Goal: Task Accomplishment & Management: Manage account settings

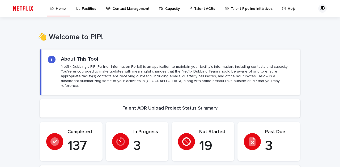
click at [202, 10] on p "Talent AORs" at bounding box center [204, 5] width 21 height 11
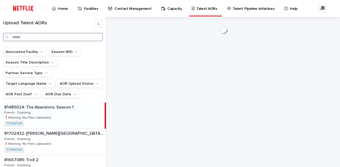
click at [56, 37] on input "Search" at bounding box center [53, 37] width 100 height 8
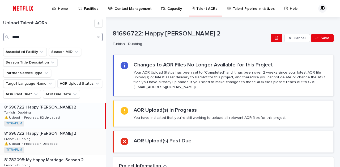
scroll to position [22, 0]
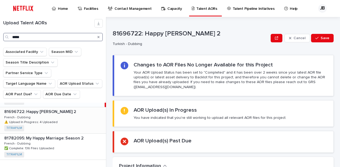
type input "*****"
click at [73, 112] on div "81696722: Happy [PERSON_NAME] 2 81696722: Happy [PERSON_NAME] 2 French - Dubbin…" at bounding box center [53, 120] width 106 height 26
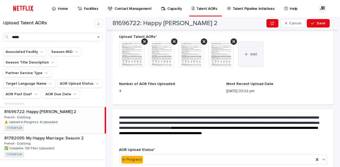
scroll to position [226, 0]
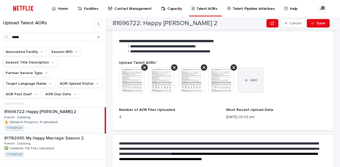
click at [247, 81] on icon "button" at bounding box center [245, 81] width 3 height 4
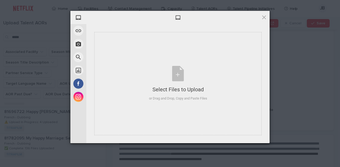
click at [264, 18] on span at bounding box center [264, 17] width 6 height 6
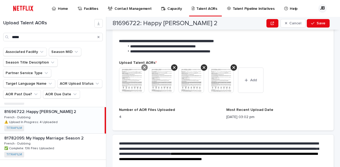
click at [145, 67] on icon at bounding box center [144, 68] width 3 height 4
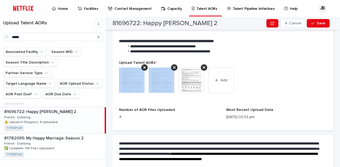
click at [145, 67] on icon at bounding box center [144, 68] width 3 height 4
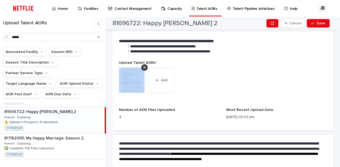
click at [145, 67] on icon at bounding box center [144, 68] width 3 height 4
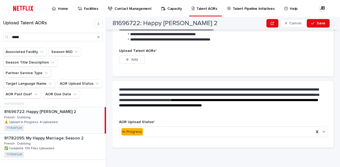
scroll to position [206, 0]
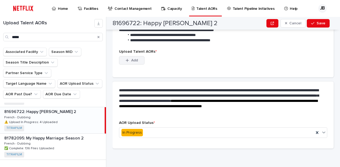
click at [140, 63] on button "Add" at bounding box center [131, 60] width 25 height 8
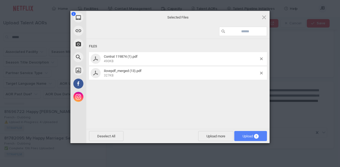
click at [243, 135] on span "Upload 2" at bounding box center [250, 137] width 16 height 4
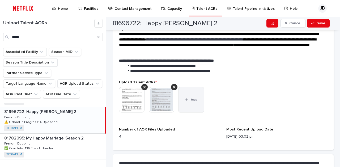
click at [191, 101] on span "Add" at bounding box center [194, 100] width 7 height 4
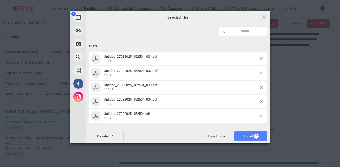
click at [255, 138] on span "5" at bounding box center [256, 136] width 5 height 5
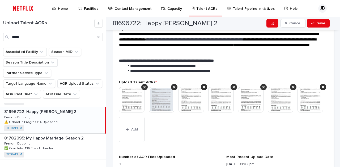
scroll to position [235, 0]
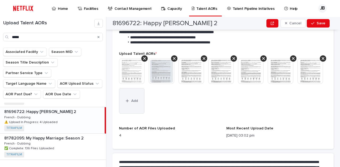
click at [126, 114] on button "Add" at bounding box center [131, 100] width 25 height 25
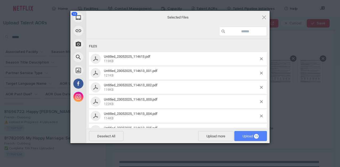
click at [242, 137] on span "Upload 13" at bounding box center [250, 137] width 16 height 4
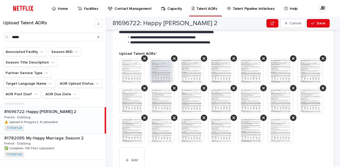
scroll to position [264, 0]
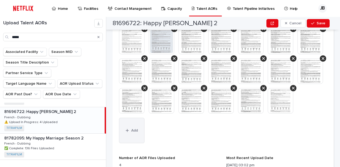
click at [137, 144] on button "Add" at bounding box center [131, 130] width 25 height 25
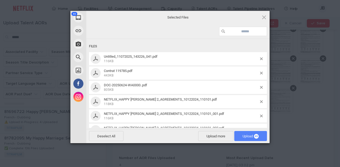
click at [243, 137] on span "Upload 49" at bounding box center [250, 137] width 16 height 4
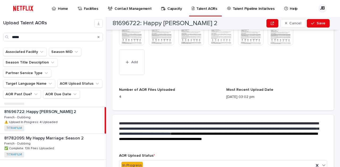
scroll to position [595, 0]
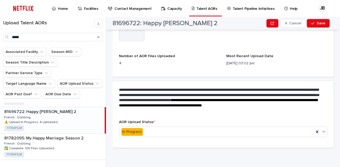
click at [137, 41] on button "Add" at bounding box center [131, 28] width 25 height 25
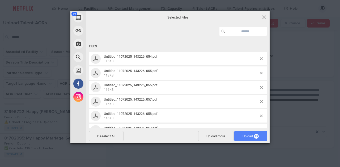
click at [245, 136] on span "Upload 19" at bounding box center [250, 137] width 16 height 4
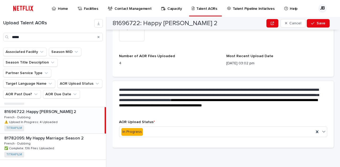
scroll to position [722, 0]
click at [161, 131] on div "In Progress" at bounding box center [216, 132] width 194 height 9
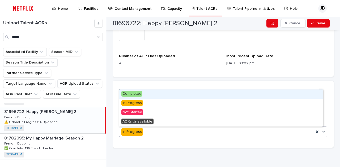
click at [152, 96] on div "Completed" at bounding box center [221, 94] width 204 height 9
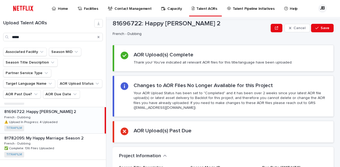
scroll to position [0, 0]
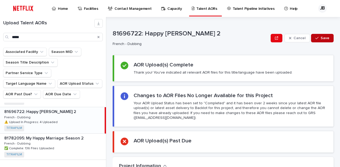
click at [315, 40] on icon "button" at bounding box center [316, 38] width 3 height 4
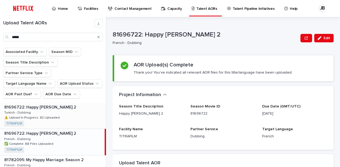
click at [51, 103] on div "81696722: Happy [PERSON_NAME] 2 81696722: Happy [PERSON_NAME] 2 Turkish - Dubbi…" at bounding box center [53, 116] width 106 height 26
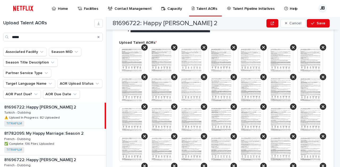
scroll to position [215, 0]
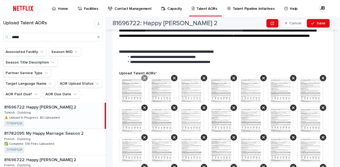
click at [145, 77] on icon at bounding box center [144, 78] width 3 height 4
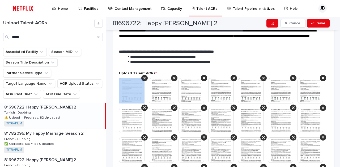
click at [145, 77] on icon at bounding box center [144, 78] width 3 height 4
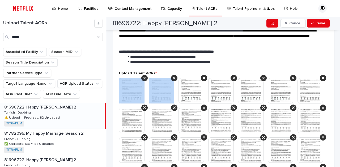
click at [145, 77] on icon at bounding box center [144, 78] width 3 height 4
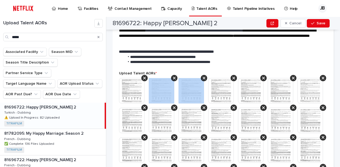
click at [173, 77] on icon at bounding box center [174, 78] width 3 height 4
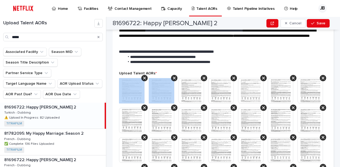
click at [145, 77] on icon at bounding box center [144, 78] width 3 height 4
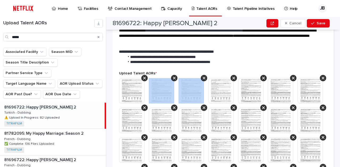
click at [173, 77] on icon at bounding box center [174, 78] width 3 height 4
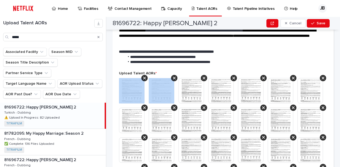
click at [145, 77] on icon at bounding box center [144, 78] width 3 height 4
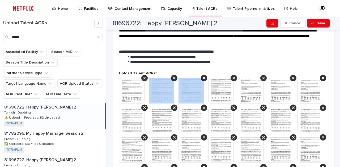
click at [173, 77] on icon at bounding box center [174, 78] width 3 height 4
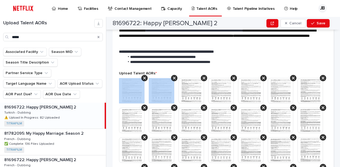
click at [145, 77] on icon at bounding box center [144, 78] width 3 height 4
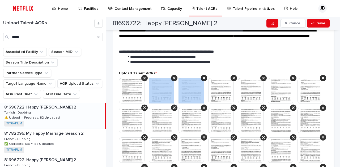
click at [173, 77] on icon at bounding box center [174, 78] width 3 height 4
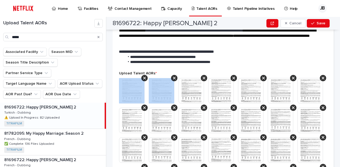
click at [145, 77] on icon at bounding box center [144, 78] width 3 height 4
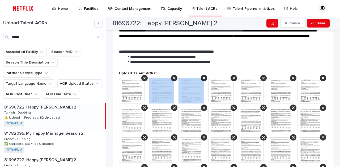
click at [173, 77] on icon at bounding box center [174, 78] width 3 height 4
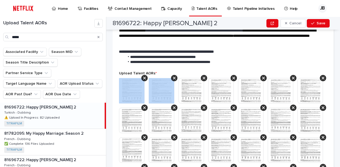
click at [145, 77] on icon at bounding box center [144, 78] width 3 height 4
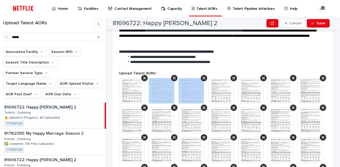
click at [173, 77] on icon at bounding box center [174, 78] width 3 height 4
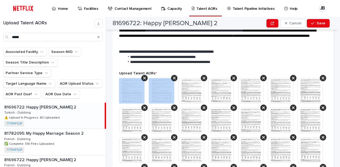
click at [145, 77] on icon at bounding box center [144, 78] width 3 height 4
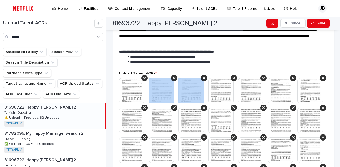
click at [173, 77] on icon at bounding box center [174, 78] width 3 height 4
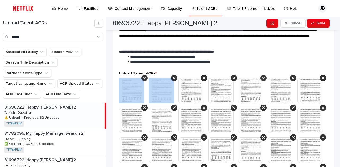
click at [145, 77] on icon at bounding box center [144, 78] width 3 height 4
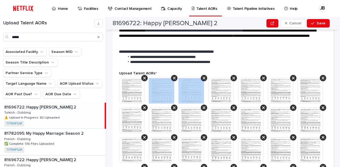
click at [173, 77] on icon at bounding box center [174, 78] width 3 height 4
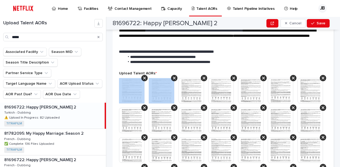
click at [145, 77] on icon at bounding box center [144, 78] width 3 height 4
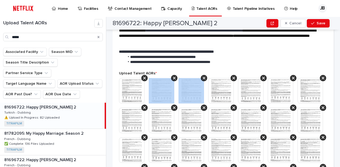
click at [173, 77] on icon at bounding box center [174, 78] width 3 height 4
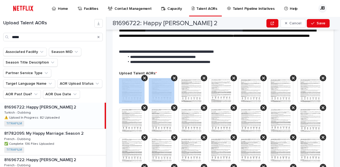
click at [145, 77] on icon at bounding box center [144, 78] width 3 height 4
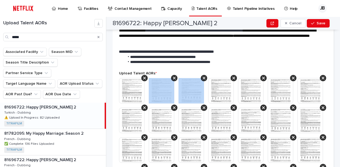
click at [173, 77] on icon at bounding box center [174, 78] width 3 height 4
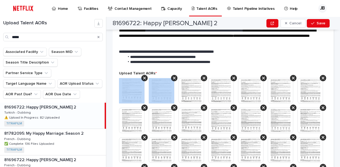
click at [145, 77] on icon at bounding box center [144, 78] width 3 height 4
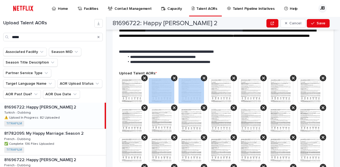
click at [173, 77] on icon at bounding box center [174, 78] width 3 height 4
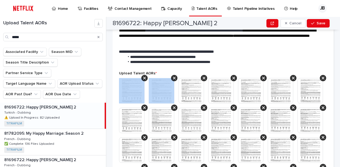
click at [145, 77] on icon at bounding box center [144, 78] width 3 height 4
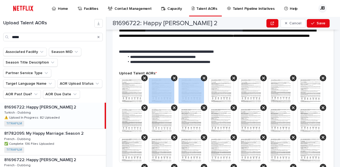
click at [173, 77] on icon at bounding box center [174, 78] width 3 height 4
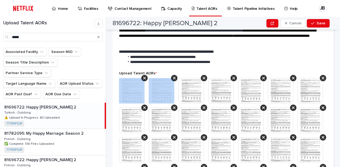
click at [145, 77] on icon at bounding box center [144, 78] width 3 height 4
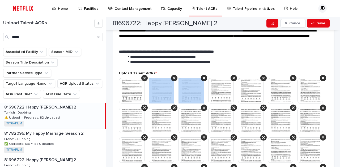
click at [173, 77] on icon at bounding box center [174, 78] width 3 height 4
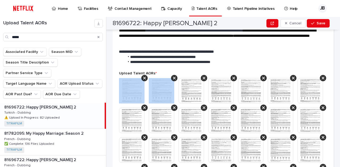
click at [145, 77] on icon at bounding box center [144, 78] width 3 height 4
click at [173, 77] on icon at bounding box center [174, 78] width 3 height 4
click at [145, 77] on icon at bounding box center [144, 78] width 3 height 4
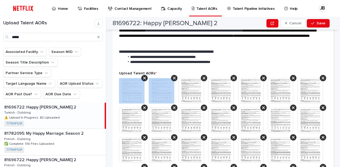
click at [145, 77] on icon at bounding box center [144, 78] width 3 height 4
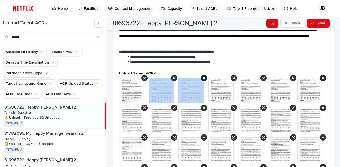
click at [173, 77] on icon at bounding box center [174, 78] width 3 height 4
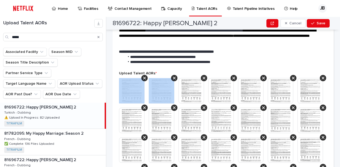
click at [145, 77] on icon at bounding box center [144, 78] width 3 height 4
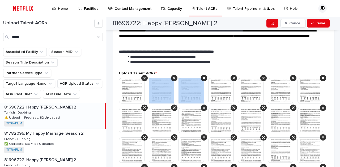
click at [173, 77] on icon at bounding box center [174, 78] width 3 height 4
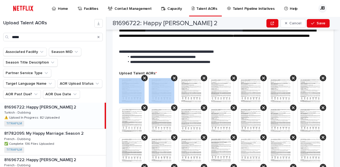
click at [145, 77] on icon at bounding box center [144, 78] width 3 height 4
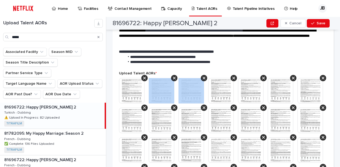
click at [173, 77] on icon at bounding box center [174, 78] width 3 height 4
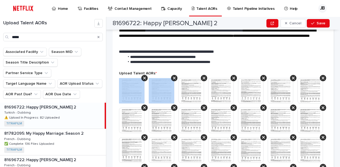
click at [145, 77] on icon at bounding box center [144, 78] width 3 height 4
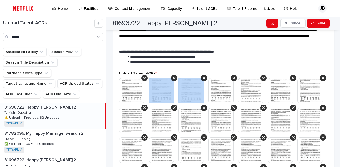
click at [173, 77] on icon at bounding box center [174, 78] width 3 height 4
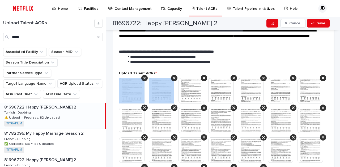
click at [145, 77] on icon at bounding box center [144, 78] width 3 height 4
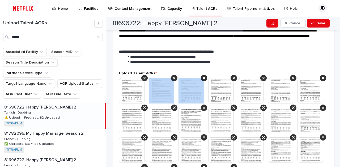
click at [173, 77] on icon at bounding box center [174, 78] width 3 height 4
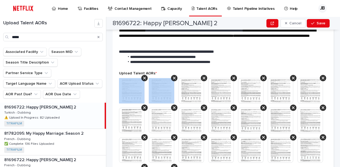
click at [145, 77] on icon at bounding box center [144, 78] width 3 height 4
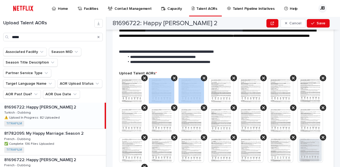
click at [173, 77] on icon at bounding box center [174, 78] width 3 height 4
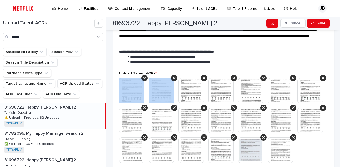
click at [145, 77] on icon at bounding box center [144, 78] width 3 height 4
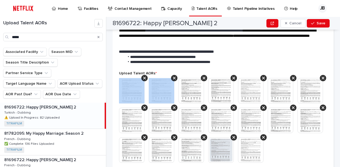
click at [145, 77] on icon at bounding box center [144, 78] width 3 height 4
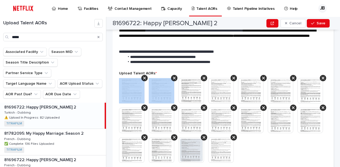
click at [145, 77] on icon at bounding box center [144, 78] width 3 height 4
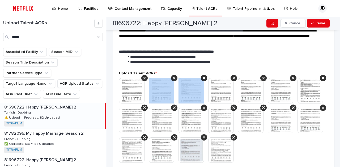
click at [173, 77] on icon at bounding box center [174, 78] width 3 height 4
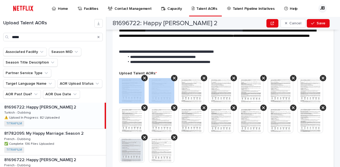
click at [145, 77] on icon at bounding box center [144, 78] width 3 height 4
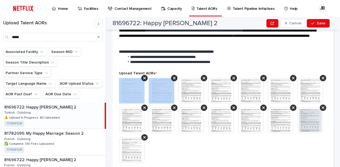
click at [145, 77] on icon at bounding box center [144, 78] width 3 height 4
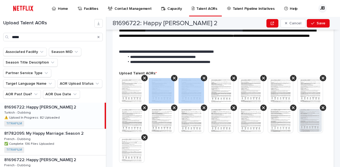
click at [173, 77] on icon at bounding box center [174, 78] width 3 height 4
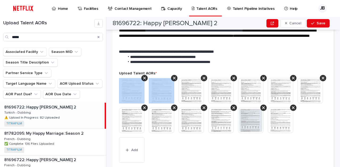
click at [145, 77] on icon at bounding box center [144, 78] width 3 height 4
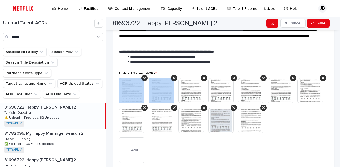
click at [145, 77] on icon at bounding box center [144, 78] width 3 height 4
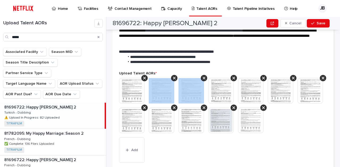
click at [173, 77] on icon at bounding box center [174, 78] width 3 height 4
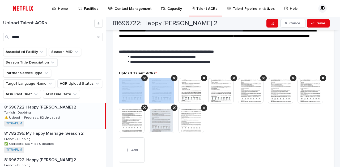
click at [145, 77] on icon at bounding box center [144, 78] width 3 height 4
click at [173, 77] on icon at bounding box center [174, 78] width 3 height 4
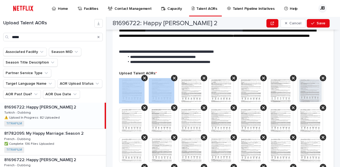
click at [145, 77] on icon at bounding box center [144, 78] width 3 height 4
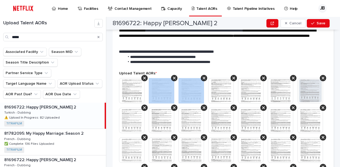
click at [173, 77] on icon at bounding box center [174, 78] width 3 height 4
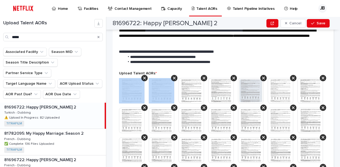
click at [145, 77] on icon at bounding box center [144, 78] width 3 height 4
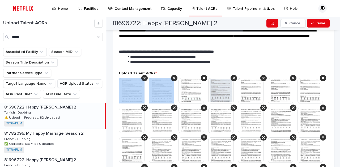
click at [145, 77] on icon at bounding box center [144, 78] width 3 height 4
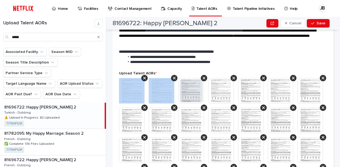
click at [145, 77] on icon at bounding box center [144, 78] width 3 height 4
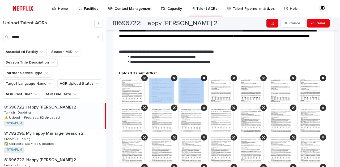
click at [173, 77] on icon at bounding box center [174, 78] width 3 height 4
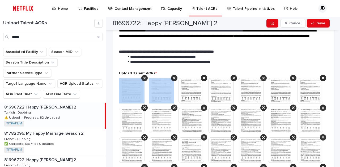
click at [145, 77] on icon at bounding box center [144, 78] width 3 height 4
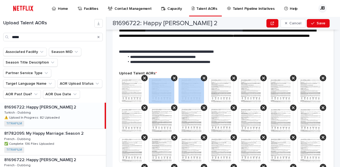
click at [173, 77] on icon at bounding box center [174, 78] width 3 height 4
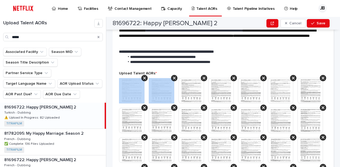
click at [145, 77] on icon at bounding box center [144, 78] width 3 height 4
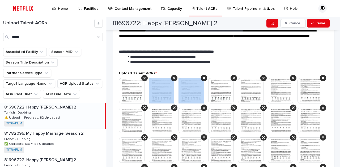
click at [173, 77] on icon at bounding box center [174, 78] width 3 height 4
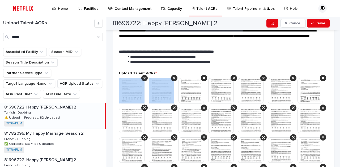
click at [145, 77] on icon at bounding box center [144, 78] width 3 height 4
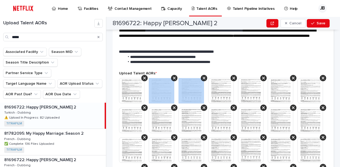
click at [173, 77] on icon at bounding box center [174, 78] width 3 height 4
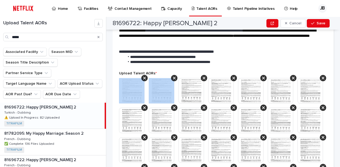
click at [145, 77] on icon at bounding box center [144, 78] width 3 height 4
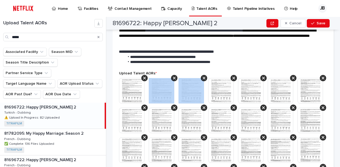
click at [173, 77] on icon at bounding box center [174, 78] width 3 height 4
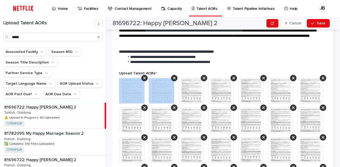
click at [145, 77] on icon at bounding box center [144, 78] width 3 height 4
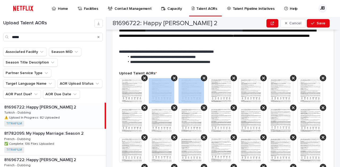
click at [173, 77] on icon at bounding box center [174, 78] width 3 height 4
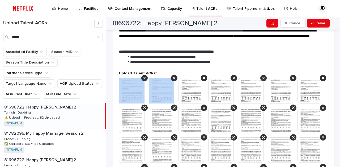
click at [145, 77] on icon at bounding box center [144, 78] width 3 height 4
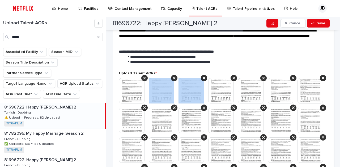
click at [173, 77] on icon at bounding box center [174, 78] width 3 height 4
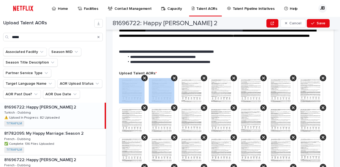
click at [145, 77] on icon at bounding box center [144, 78] width 3 height 4
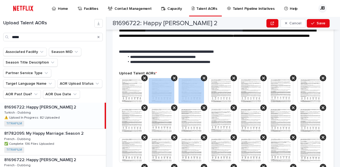
click at [173, 77] on icon at bounding box center [174, 78] width 3 height 4
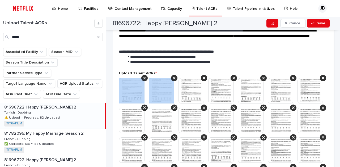
click at [145, 77] on icon at bounding box center [144, 78] width 3 height 4
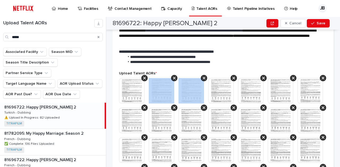
click at [173, 77] on icon at bounding box center [174, 78] width 3 height 4
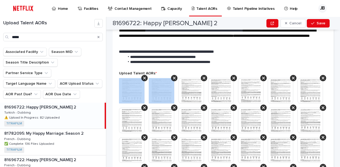
click at [145, 77] on icon at bounding box center [144, 78] width 3 height 4
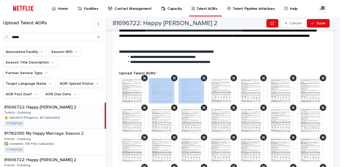
click at [173, 77] on icon at bounding box center [174, 78] width 3 height 4
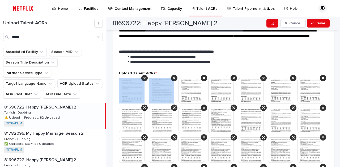
click at [145, 77] on icon at bounding box center [144, 78] width 3 height 4
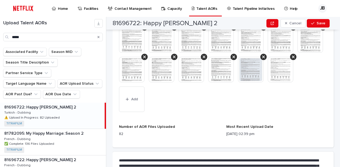
scroll to position [560, 0]
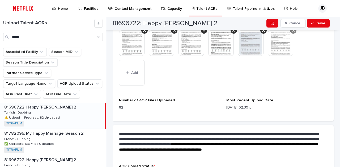
click at [292, 32] on icon at bounding box center [293, 30] width 3 height 3
click at [260, 34] on div at bounding box center [263, 30] width 6 height 6
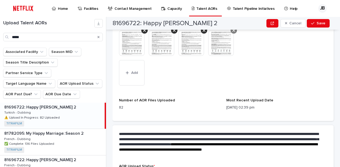
click at [230, 34] on div at bounding box center [233, 30] width 6 height 6
click at [202, 32] on icon at bounding box center [203, 30] width 3 height 3
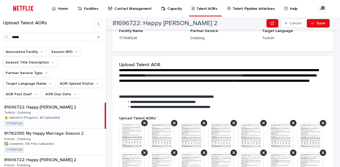
scroll to position [162, 0]
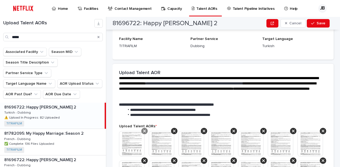
click at [145, 130] on icon at bounding box center [144, 131] width 3 height 4
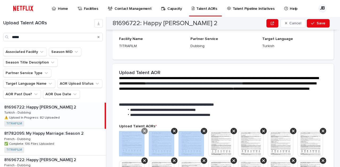
click at [173, 130] on icon at bounding box center [174, 131] width 3 height 4
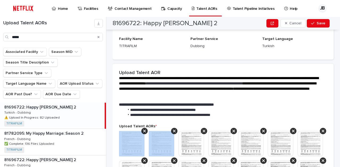
click at [145, 130] on icon at bounding box center [144, 131] width 3 height 4
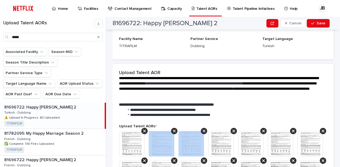
click at [173, 130] on icon at bounding box center [174, 131] width 3 height 4
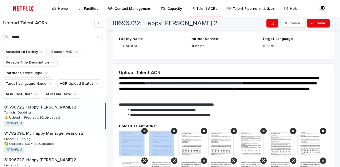
click at [145, 130] on icon at bounding box center [144, 131] width 3 height 4
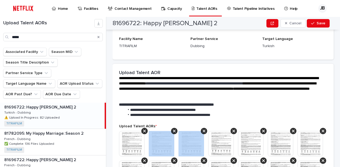
click at [173, 130] on icon at bounding box center [174, 131] width 3 height 4
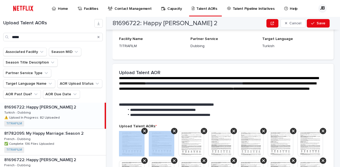
click at [145, 130] on icon at bounding box center [144, 131] width 3 height 4
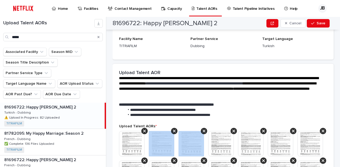
click at [173, 130] on icon at bounding box center [174, 131] width 3 height 4
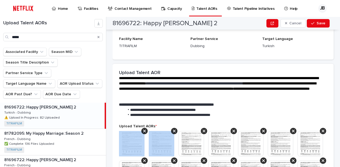
click at [145, 130] on icon at bounding box center [144, 131] width 3 height 4
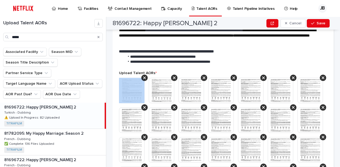
scroll to position [215, 0]
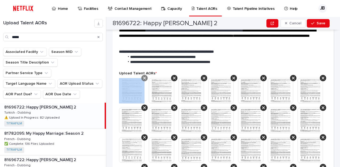
click at [144, 78] on icon at bounding box center [144, 78] width 3 height 4
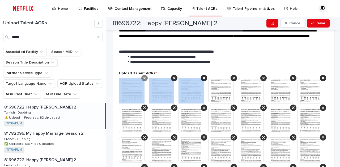
click at [173, 78] on icon at bounding box center [174, 78] width 3 height 4
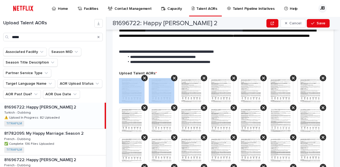
click at [144, 78] on icon at bounding box center [144, 78] width 3 height 4
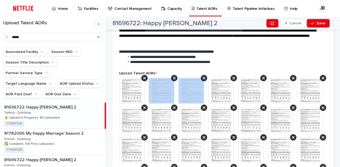
click at [173, 78] on icon at bounding box center [174, 78] width 3 height 4
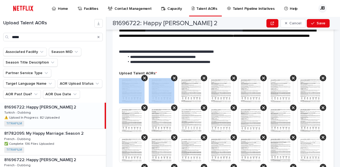
click at [144, 78] on icon at bounding box center [144, 78] width 3 height 4
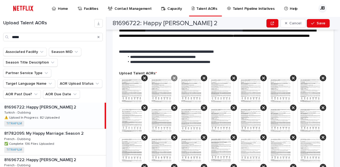
click at [144, 77] on icon at bounding box center [144, 78] width 3 height 3
click at [173, 77] on icon at bounding box center [174, 78] width 3 height 3
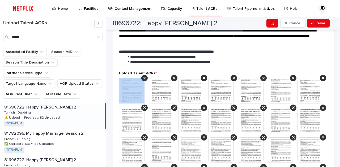
click at [144, 77] on icon at bounding box center [144, 78] width 3 height 3
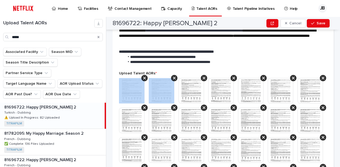
click at [144, 77] on icon at bounding box center [144, 78] width 3 height 3
click at [173, 77] on icon at bounding box center [174, 78] width 3 height 3
click at [144, 77] on icon at bounding box center [144, 78] width 3 height 3
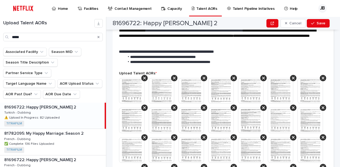
click at [144, 77] on icon at bounding box center [144, 78] width 3 height 3
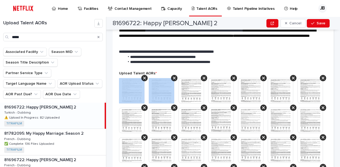
click at [144, 77] on icon at bounding box center [144, 78] width 3 height 3
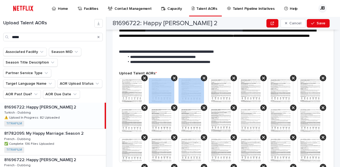
click at [173, 77] on icon at bounding box center [174, 78] width 3 height 3
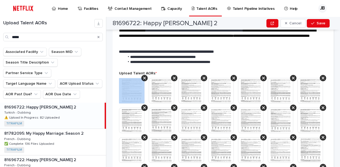
click at [144, 77] on icon at bounding box center [144, 78] width 3 height 3
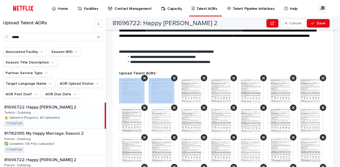
click at [144, 77] on icon at bounding box center [144, 78] width 3 height 3
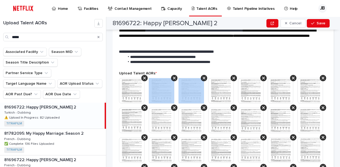
click at [173, 77] on icon at bounding box center [174, 78] width 3 height 3
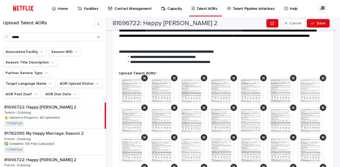
click at [144, 77] on icon at bounding box center [144, 78] width 3 height 3
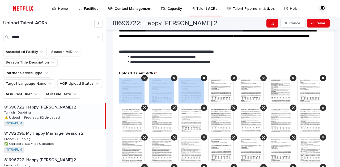
click at [173, 77] on icon at bounding box center [174, 78] width 3 height 3
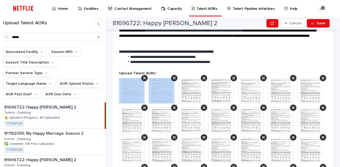
click at [144, 77] on icon at bounding box center [144, 78] width 3 height 3
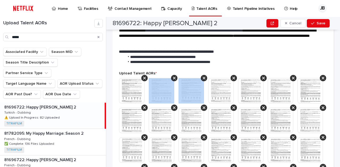
click at [173, 77] on icon at bounding box center [174, 78] width 3 height 3
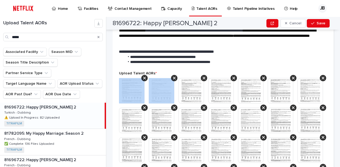
click at [144, 77] on icon at bounding box center [144, 78] width 3 height 3
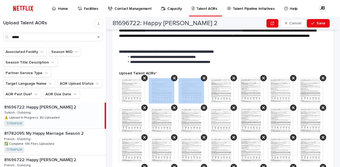
click at [173, 77] on icon at bounding box center [174, 78] width 3 height 3
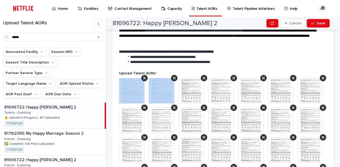
click at [144, 77] on icon at bounding box center [144, 78] width 3 height 3
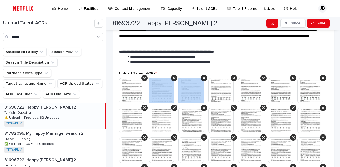
click at [173, 77] on icon at bounding box center [174, 78] width 3 height 3
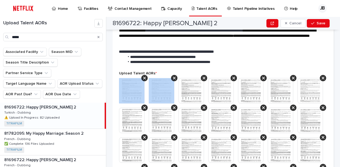
click at [144, 77] on icon at bounding box center [144, 78] width 3 height 3
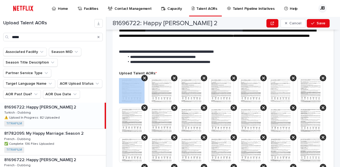
click at [144, 77] on icon at bounding box center [144, 78] width 3 height 3
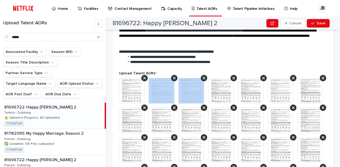
click at [173, 77] on icon at bounding box center [174, 78] width 3 height 3
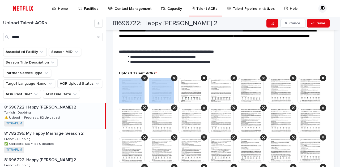
click at [144, 77] on icon at bounding box center [144, 78] width 3 height 3
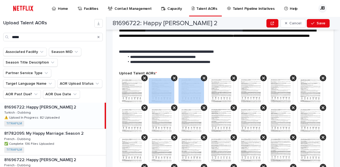
click at [173, 77] on icon at bounding box center [174, 78] width 3 height 3
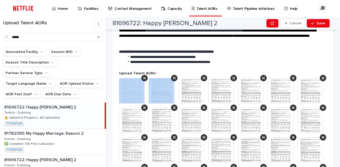
click at [144, 77] on icon at bounding box center [144, 78] width 3 height 3
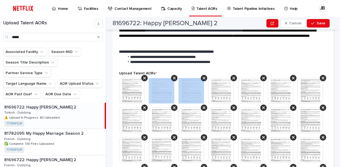
click at [173, 77] on icon at bounding box center [174, 78] width 3 height 3
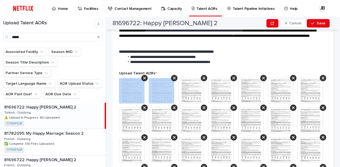
click at [144, 77] on icon at bounding box center [144, 78] width 3 height 3
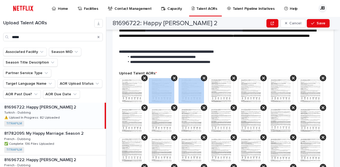
click at [173, 77] on icon at bounding box center [174, 78] width 3 height 3
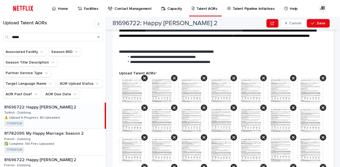
click at [144, 77] on icon at bounding box center [144, 78] width 3 height 3
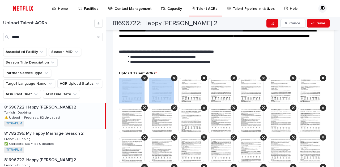
click at [144, 77] on icon at bounding box center [144, 78] width 3 height 3
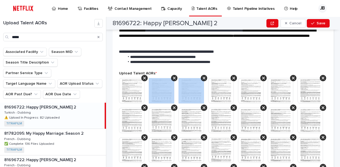
click at [173, 77] on icon at bounding box center [174, 78] width 3 height 3
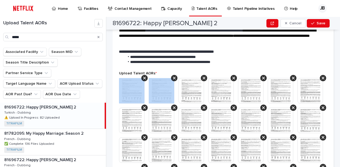
click at [144, 77] on icon at bounding box center [144, 78] width 3 height 3
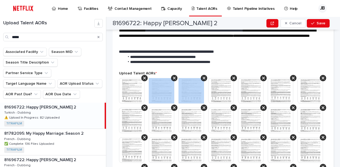
click at [173, 77] on icon at bounding box center [174, 78] width 3 height 3
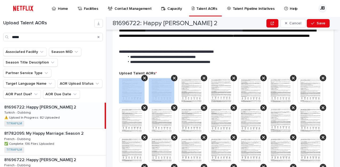
click at [144, 77] on icon at bounding box center [144, 78] width 3 height 3
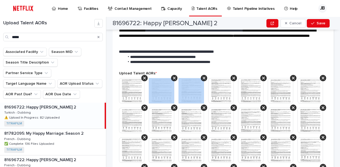
click at [173, 77] on icon at bounding box center [174, 78] width 3 height 3
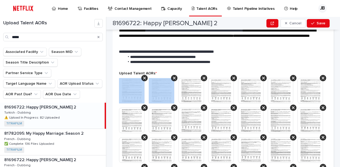
click at [144, 77] on icon at bounding box center [144, 78] width 3 height 3
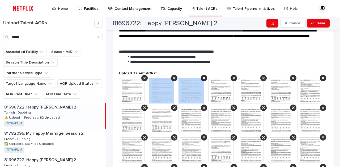
click at [173, 77] on icon at bounding box center [174, 78] width 3 height 3
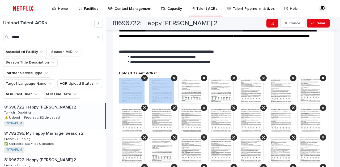
click at [144, 77] on icon at bounding box center [144, 78] width 3 height 3
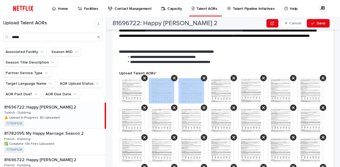
click at [173, 77] on icon at bounding box center [174, 78] width 3 height 3
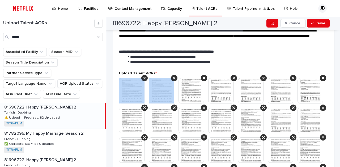
click at [144, 77] on icon at bounding box center [144, 78] width 3 height 3
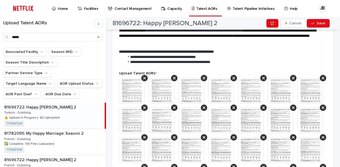
click at [144, 77] on icon at bounding box center [144, 78] width 3 height 3
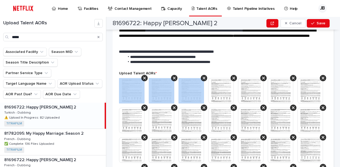
click at [173, 77] on icon at bounding box center [174, 78] width 3 height 3
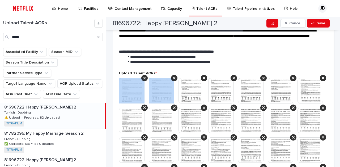
click at [144, 77] on icon at bounding box center [144, 78] width 3 height 3
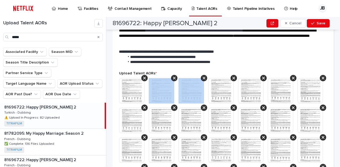
click at [173, 77] on icon at bounding box center [174, 78] width 3 height 3
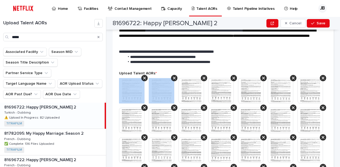
click at [144, 77] on icon at bounding box center [144, 78] width 3 height 3
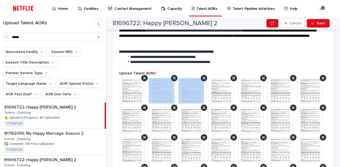
click at [173, 77] on icon at bounding box center [174, 78] width 3 height 3
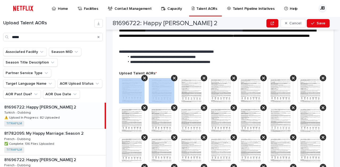
click at [144, 77] on icon at bounding box center [144, 78] width 3 height 3
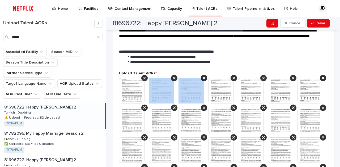
click at [173, 77] on icon at bounding box center [174, 78] width 3 height 3
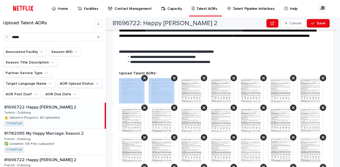
click at [144, 77] on icon at bounding box center [144, 78] width 3 height 3
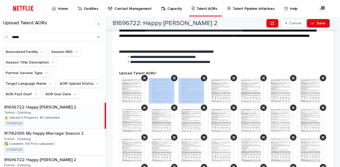
click at [173, 77] on icon at bounding box center [174, 78] width 3 height 3
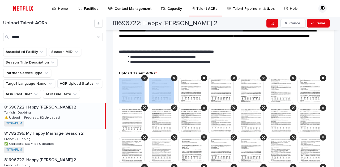
click at [144, 77] on icon at bounding box center [144, 78] width 3 height 3
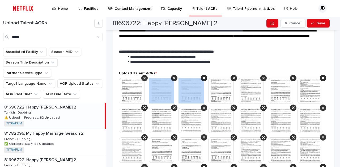
click at [173, 77] on icon at bounding box center [174, 78] width 3 height 3
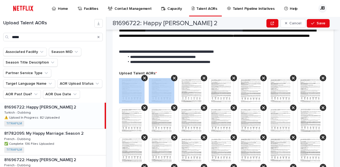
click at [144, 77] on icon at bounding box center [144, 78] width 3 height 3
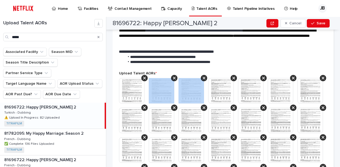
click at [173, 77] on icon at bounding box center [174, 78] width 3 height 3
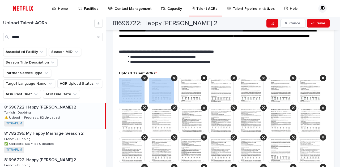
click at [144, 77] on icon at bounding box center [144, 78] width 3 height 3
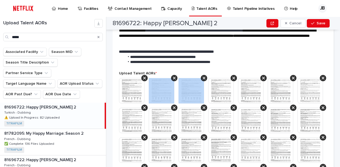
click at [173, 77] on icon at bounding box center [174, 78] width 3 height 3
click at [202, 77] on icon at bounding box center [203, 78] width 3 height 3
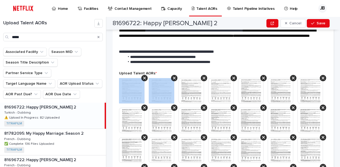
click at [144, 77] on icon at bounding box center [144, 78] width 3 height 3
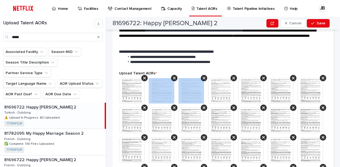
click at [173, 77] on icon at bounding box center [174, 78] width 3 height 3
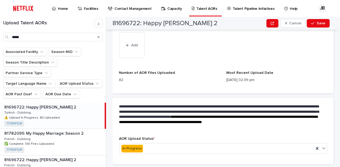
scroll to position [507, 0]
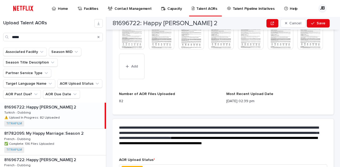
click at [321, 25] on icon at bounding box center [322, 24] width 3 height 3
click at [290, 27] on div at bounding box center [293, 24] width 6 height 6
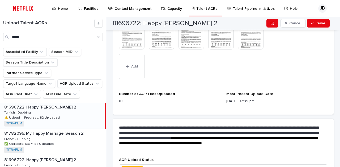
click at [260, 27] on div at bounding box center [263, 24] width 6 height 6
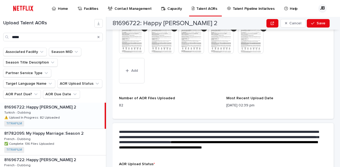
scroll to position [427, 0]
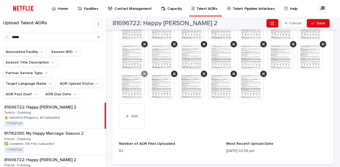
click at [321, 46] on icon at bounding box center [322, 44] width 3 height 4
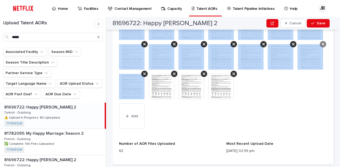
click at [321, 46] on icon at bounding box center [322, 44] width 3 height 4
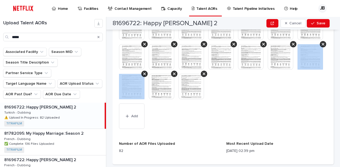
click at [321, 46] on icon at bounding box center [322, 44] width 3 height 4
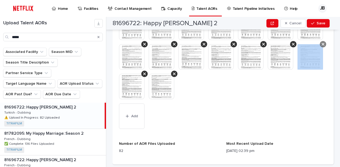
click at [321, 46] on icon at bounding box center [322, 44] width 3 height 4
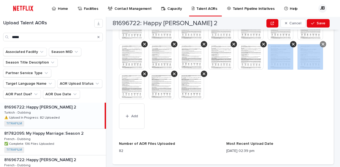
click at [321, 46] on icon at bounding box center [322, 44] width 3 height 4
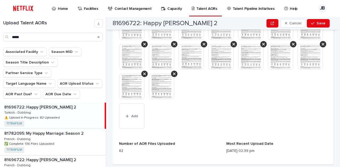
click at [321, 46] on icon at bounding box center [322, 44] width 3 height 4
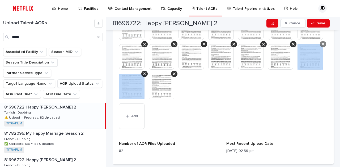
click at [321, 46] on icon at bounding box center [322, 44] width 3 height 4
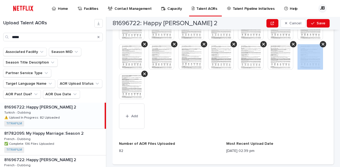
click at [321, 46] on icon at bounding box center [322, 44] width 3 height 4
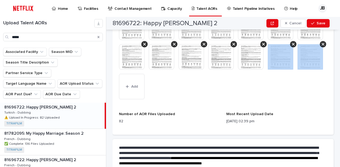
click at [321, 46] on icon at bounding box center [322, 44] width 3 height 4
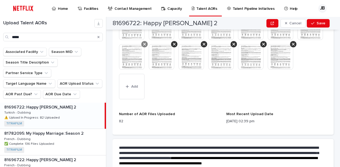
click at [145, 46] on icon at bounding box center [144, 44] width 3 height 3
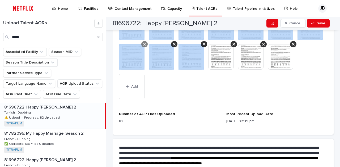
click at [173, 46] on icon at bounding box center [174, 44] width 3 height 3
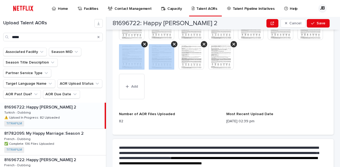
click at [145, 46] on icon at bounding box center [144, 44] width 3 height 3
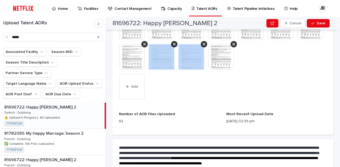
click at [173, 46] on icon at bounding box center [174, 44] width 3 height 3
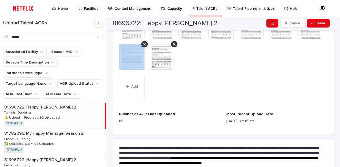
click at [145, 46] on icon at bounding box center [144, 44] width 3 height 3
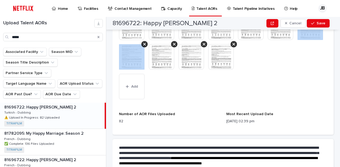
click at [145, 46] on icon at bounding box center [144, 44] width 3 height 3
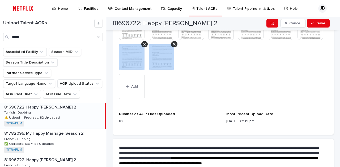
click at [145, 46] on icon at bounding box center [144, 44] width 3 height 3
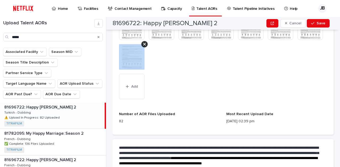
click at [145, 46] on icon at bounding box center [144, 44] width 3 height 3
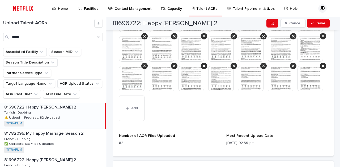
scroll to position [374, 0]
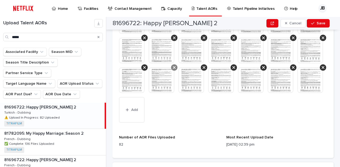
click at [171, 71] on div at bounding box center [174, 67] width 6 height 6
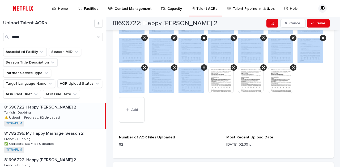
click at [171, 71] on div at bounding box center [174, 67] width 6 height 6
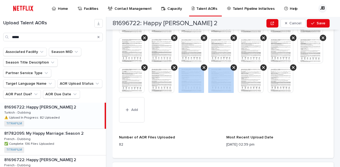
click at [201, 71] on div at bounding box center [204, 67] width 6 height 6
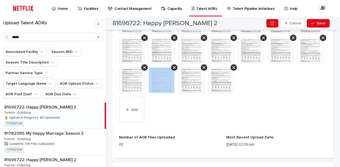
click at [171, 71] on div at bounding box center [174, 67] width 6 height 6
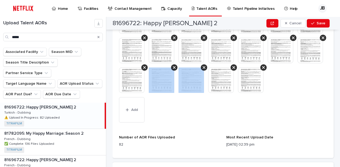
click at [171, 71] on div at bounding box center [174, 67] width 6 height 6
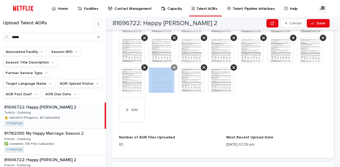
click at [171, 71] on div at bounding box center [174, 67] width 6 height 6
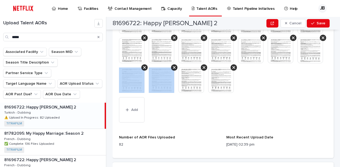
click at [171, 71] on div at bounding box center [174, 67] width 6 height 6
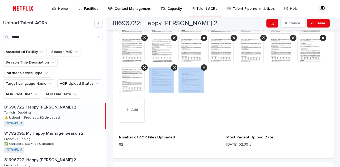
click at [171, 71] on div at bounding box center [174, 67] width 6 height 6
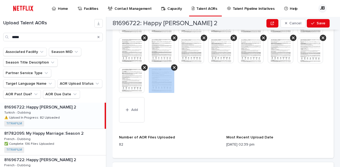
click at [171, 71] on div at bounding box center [174, 67] width 6 height 6
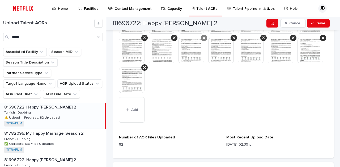
click at [202, 40] on icon at bounding box center [203, 38] width 3 height 4
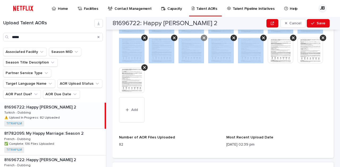
click at [232, 40] on icon at bounding box center [233, 38] width 3 height 4
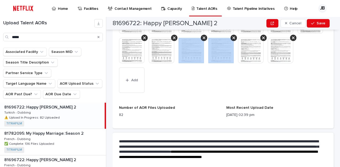
click at [202, 40] on icon at bounding box center [203, 38] width 3 height 4
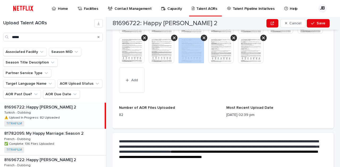
click at [202, 40] on icon at bounding box center [203, 38] width 3 height 4
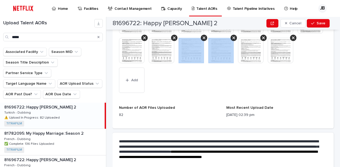
click at [202, 40] on icon at bounding box center [203, 38] width 3 height 4
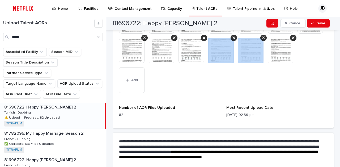
click at [232, 40] on icon at bounding box center [233, 38] width 3 height 4
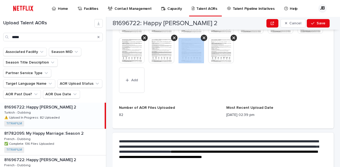
click at [202, 40] on icon at bounding box center [203, 38] width 3 height 4
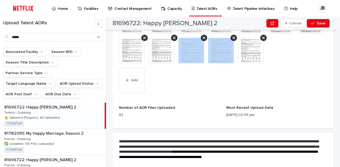
click at [202, 40] on icon at bounding box center [203, 38] width 3 height 4
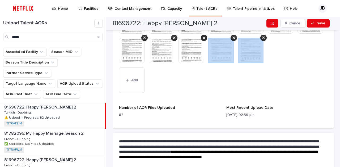
click at [232, 40] on icon at bounding box center [233, 38] width 3 height 4
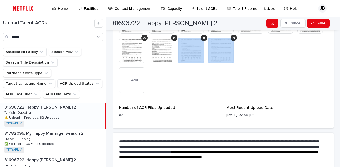
click at [202, 40] on icon at bounding box center [203, 38] width 3 height 4
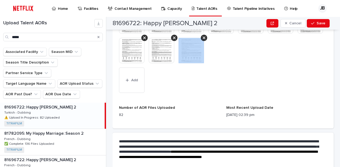
click at [202, 40] on icon at bounding box center [203, 38] width 3 height 4
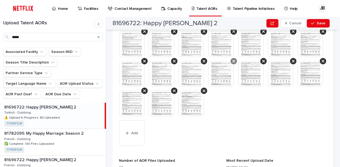
click at [232, 63] on icon at bounding box center [233, 61] width 3 height 3
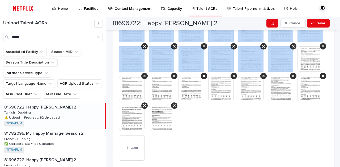
click at [238, 72] on div at bounding box center [253, 58] width 30 height 25
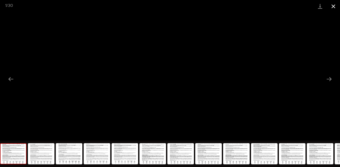
click at [330, 6] on button "Close gallery" at bounding box center [332, 6] width 13 height 12
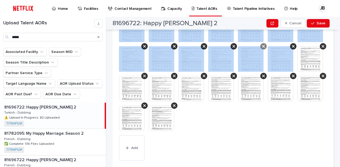
click at [262, 49] on icon at bounding box center [263, 46] width 3 height 4
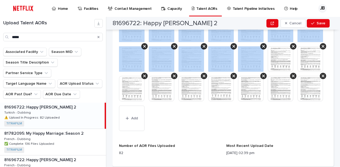
click at [262, 49] on icon at bounding box center [263, 46] width 3 height 4
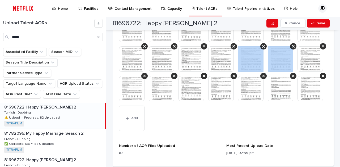
click at [262, 49] on icon at bounding box center [263, 46] width 3 height 4
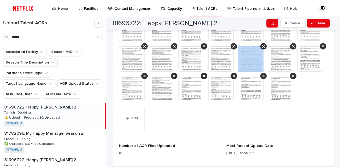
click at [262, 49] on icon at bounding box center [263, 46] width 3 height 4
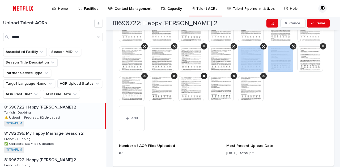
click at [262, 49] on icon at bounding box center [263, 46] width 3 height 4
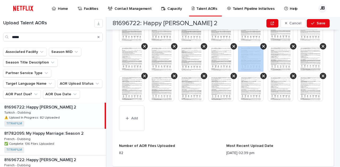
click at [262, 49] on icon at bounding box center [263, 46] width 3 height 4
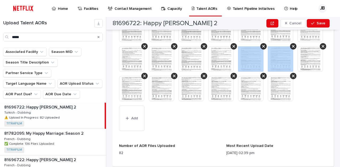
click at [262, 49] on icon at bounding box center [263, 46] width 3 height 4
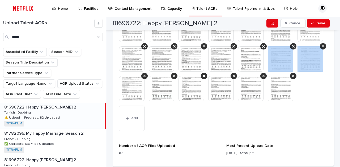
click at [292, 49] on icon at bounding box center [293, 46] width 3 height 4
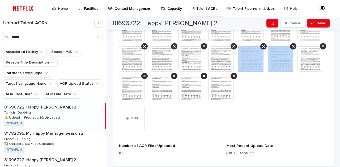
click at [262, 49] on icon at bounding box center [263, 46] width 3 height 4
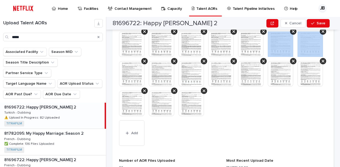
click at [267, 57] on div at bounding box center [282, 44] width 30 height 25
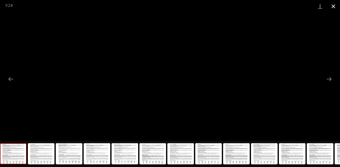
drag, startPoint x: 331, startPoint y: 6, endPoint x: 328, endPoint y: 10, distance: 4.8
click at [331, 6] on button "Close gallery" at bounding box center [332, 6] width 13 height 12
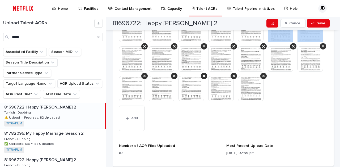
click at [292, 18] on icon at bounding box center [293, 16] width 3 height 3
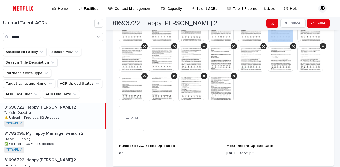
click at [292, 18] on icon at bounding box center [293, 16] width 3 height 3
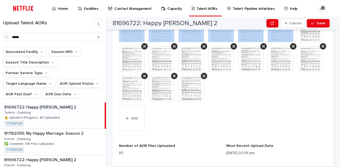
scroll to position [291, 0]
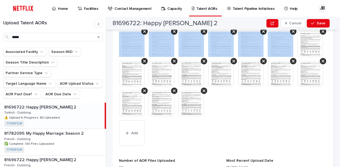
click at [297, 27] on img at bounding box center [309, 14] width 25 height 25
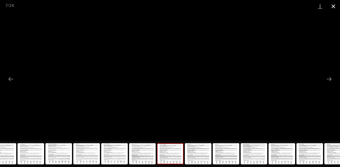
click at [331, 3] on button "Close gallery" at bounding box center [332, 6] width 13 height 12
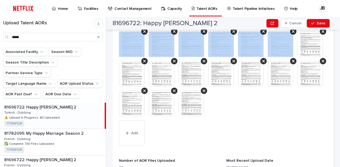
click at [262, 63] on icon at bounding box center [263, 61] width 3 height 4
click at [292, 63] on icon at bounding box center [293, 61] width 3 height 4
click at [321, 63] on icon at bounding box center [322, 61] width 3 height 4
click at [144, 90] on icon at bounding box center [144, 91] width 3 height 3
click at [173, 90] on icon at bounding box center [174, 91] width 3 height 3
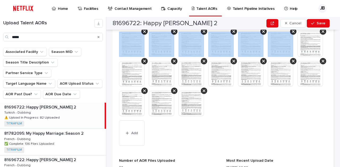
click at [180, 127] on div "This file cannot be opened Download File Add" at bounding box center [223, 75] width 208 height 146
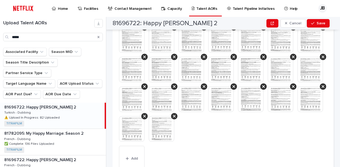
scroll to position [238, 0]
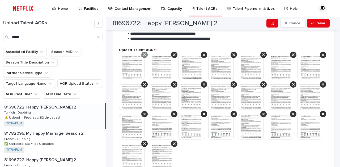
click at [145, 54] on icon at bounding box center [144, 55] width 3 height 3
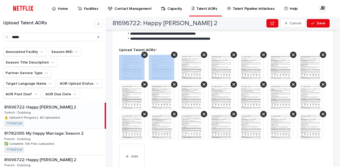
click at [145, 54] on icon at bounding box center [144, 55] width 3 height 3
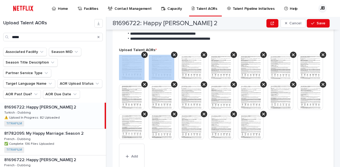
click at [145, 54] on icon at bounding box center [144, 55] width 3 height 3
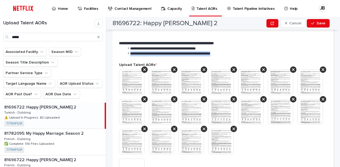
click at [145, 54] on span "**********" at bounding box center [170, 54] width 80 height 4
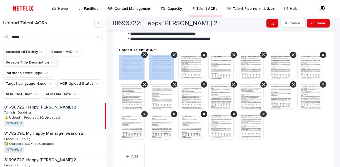
click at [145, 54] on icon at bounding box center [144, 55] width 3 height 3
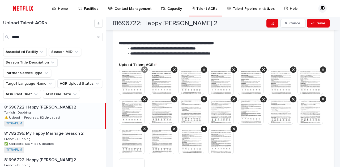
click at [144, 70] on icon at bounding box center [144, 70] width 3 height 4
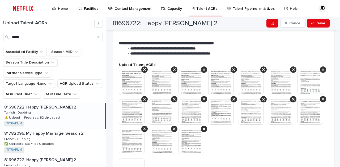
click at [144, 70] on icon at bounding box center [144, 70] width 3 height 4
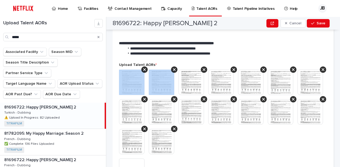
click at [144, 70] on icon at bounding box center [144, 70] width 3 height 4
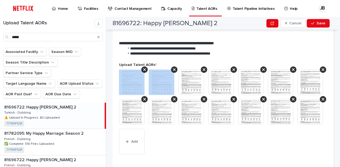
click at [144, 70] on icon at bounding box center [144, 70] width 3 height 4
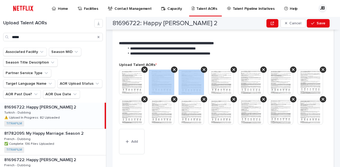
click at [173, 70] on icon at bounding box center [174, 70] width 3 height 4
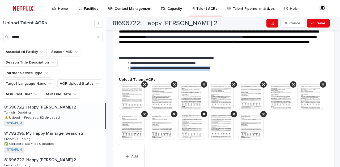
click at [144, 70] on li "**********" at bounding box center [224, 68] width 200 height 5
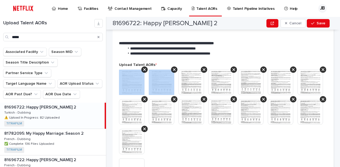
click at [144, 70] on icon at bounding box center [144, 70] width 3 height 4
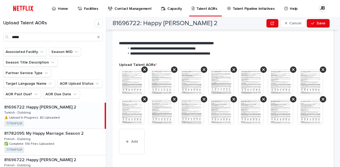
click at [144, 70] on icon at bounding box center [144, 70] width 3 height 4
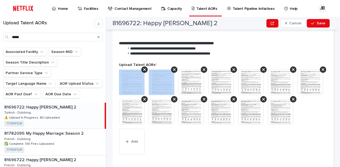
click at [144, 70] on icon at bounding box center [144, 70] width 3 height 4
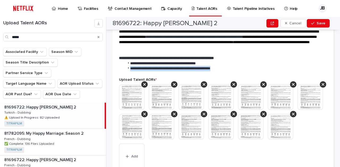
click at [144, 70] on li "**********" at bounding box center [224, 68] width 200 height 5
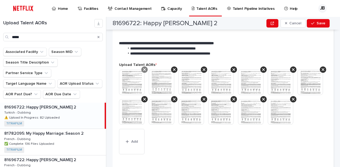
click at [144, 72] on div at bounding box center [144, 70] width 6 height 6
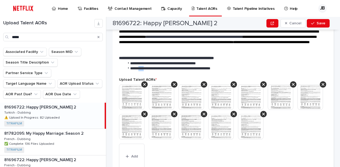
click at [144, 72] on div "**********" at bounding box center [223, 47] width 221 height 61
click at [144, 81] on div at bounding box center [144, 84] width 6 height 6
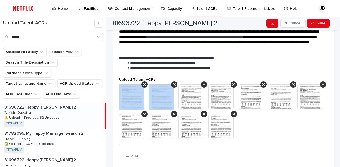
click at [144, 81] on div at bounding box center [144, 84] width 6 height 6
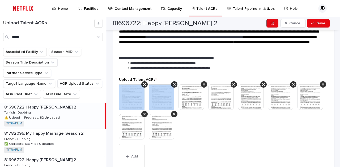
click at [144, 81] on div at bounding box center [144, 84] width 6 height 6
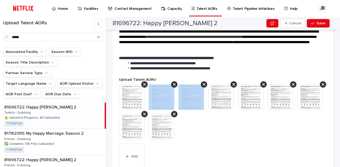
click at [171, 81] on div at bounding box center [174, 84] width 6 height 6
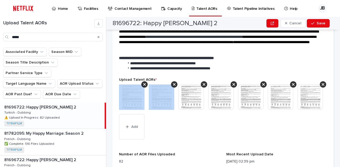
click at [144, 81] on div at bounding box center [144, 84] width 6 height 6
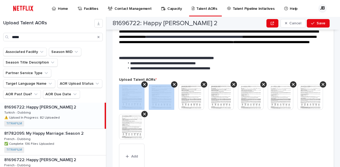
click at [144, 81] on div at bounding box center [144, 84] width 6 height 6
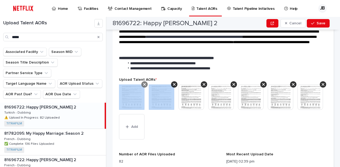
click at [144, 81] on div at bounding box center [144, 84] width 6 height 6
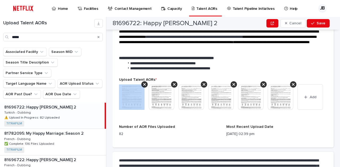
scroll to position [180, 0]
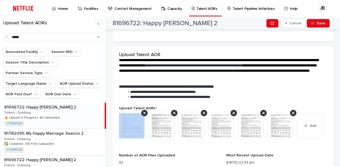
click at [144, 81] on p at bounding box center [222, 81] width 206 height 5
click at [143, 111] on icon at bounding box center [144, 113] width 3 height 4
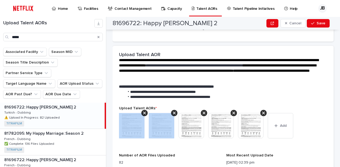
click at [143, 111] on icon at bounding box center [144, 113] width 3 height 4
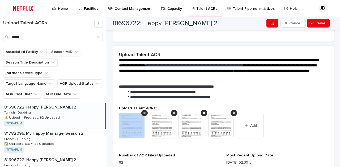
click at [143, 111] on icon at bounding box center [144, 113] width 3 height 4
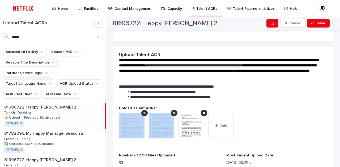
click at [143, 111] on icon at bounding box center [144, 113] width 3 height 4
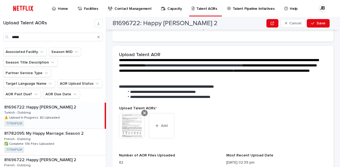
click at [142, 111] on div at bounding box center [144, 113] width 6 height 6
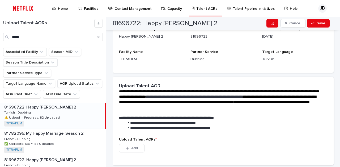
scroll to position [144, 0]
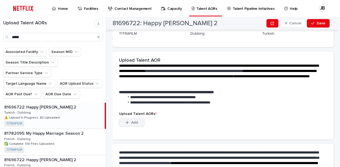
click at [137, 124] on span "Add" at bounding box center [134, 123] width 7 height 4
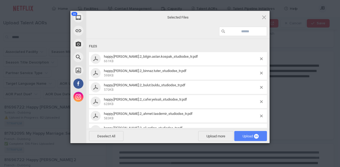
click at [238, 136] on span "Upload 36" at bounding box center [250, 136] width 33 height 10
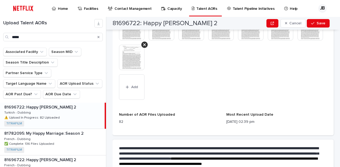
scroll to position [401, 0]
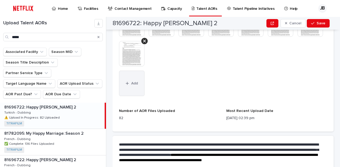
click at [129, 86] on button "Add" at bounding box center [131, 83] width 25 height 25
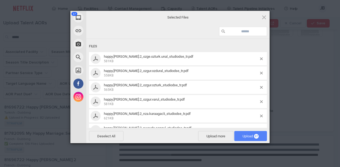
click at [248, 134] on span "Upload 37" at bounding box center [250, 136] width 33 height 10
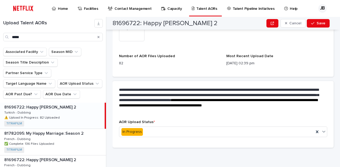
scroll to position [663, 0]
click at [154, 130] on div "In Progress" at bounding box center [216, 132] width 194 height 9
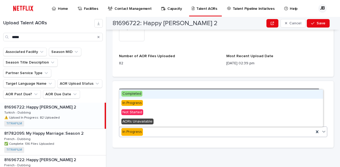
click at [150, 95] on div "Completed" at bounding box center [221, 94] width 204 height 9
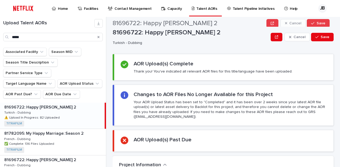
scroll to position [0, 0]
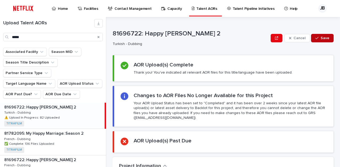
click at [315, 42] on button "Save" at bounding box center [322, 38] width 23 height 8
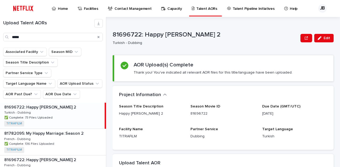
scroll to position [22, 0]
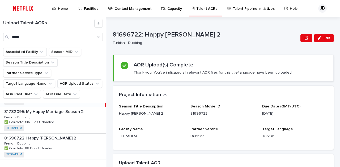
click at [65, 8] on p "Home" at bounding box center [63, 5] width 10 height 11
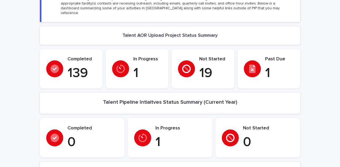
scroll to position [80, 0]
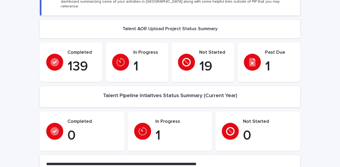
click at [256, 57] on div at bounding box center [252, 62] width 17 height 17
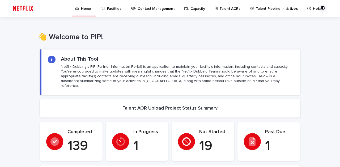
click at [227, 8] on p "Talent AORs" at bounding box center [229, 5] width 21 height 11
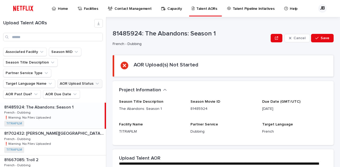
click at [83, 80] on button "AOR Upload Status" at bounding box center [79, 84] width 45 height 8
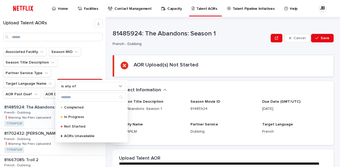
click at [49, 90] on button "AOR Due Date" at bounding box center [61, 94] width 37 height 8
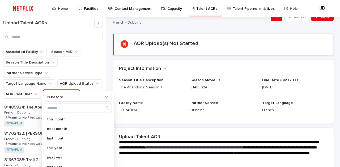
scroll to position [27, 0]
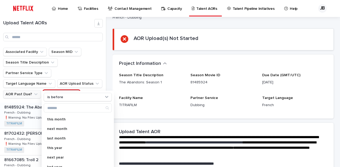
click at [28, 90] on button "AOR Past Due?" at bounding box center [22, 94] width 38 height 8
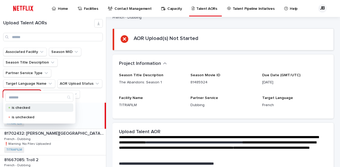
click at [24, 107] on p "is checked" at bounding box center [38, 108] width 53 height 4
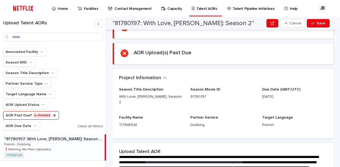
click at [76, 148] on div ""81780197: With Love, Meghan: Season 2" "81780197: With Love, Meghan: Season 2"…" at bounding box center [52, 148] width 105 height 26
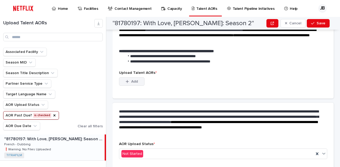
click at [131, 80] on span "Add" at bounding box center [134, 82] width 7 height 4
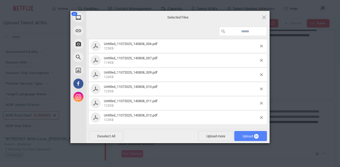
click at [245, 137] on span "Upload 20" at bounding box center [250, 137] width 16 height 4
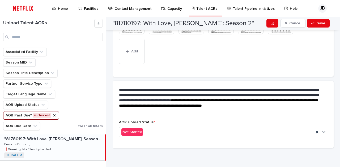
scroll to position [297, 0]
click at [155, 129] on div "Not Started" at bounding box center [216, 132] width 194 height 9
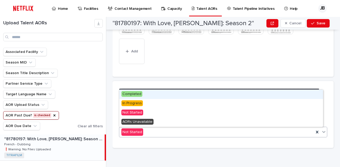
click at [155, 97] on div "Completed" at bounding box center [221, 94] width 204 height 9
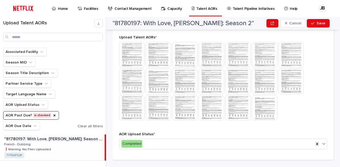
scroll to position [196, 0]
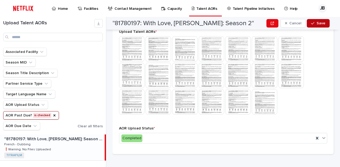
click at [316, 22] on div "button" at bounding box center [313, 23] width 5 height 4
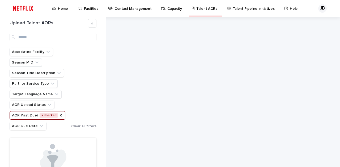
scroll to position [0, 0]
click at [60, 116] on icon "AOR Past Due?" at bounding box center [61, 116] width 2 height 2
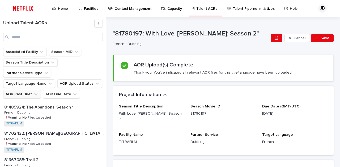
click at [62, 7] on p "Home" at bounding box center [63, 5] width 10 height 11
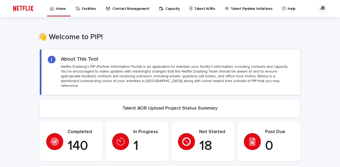
click at [197, 7] on p "Talent AORs" at bounding box center [204, 5] width 21 height 11
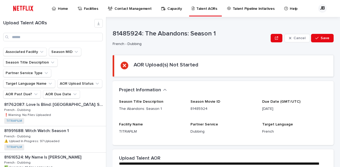
scroll to position [425, 0]
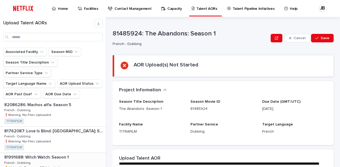
click at [71, 153] on div "81991688: Witch Watch: Season 1 81991688: Witch Watch: Season 1 French - Dubbin…" at bounding box center [53, 166] width 106 height 26
